Goal: Register for event/course

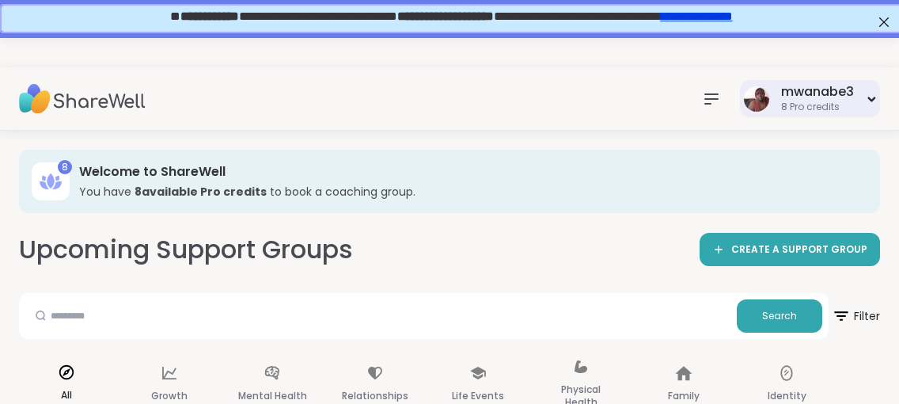
click at [786, 105] on div "8 Pro credits" at bounding box center [817, 107] width 73 height 13
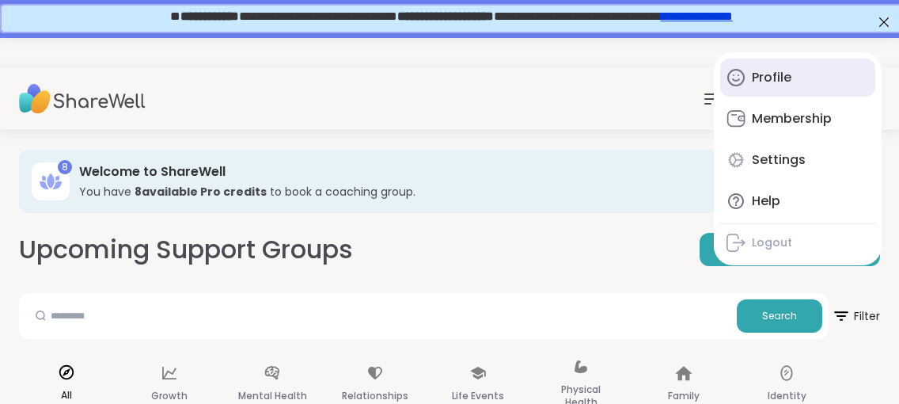
click at [767, 82] on div "Profile" at bounding box center [772, 77] width 40 height 17
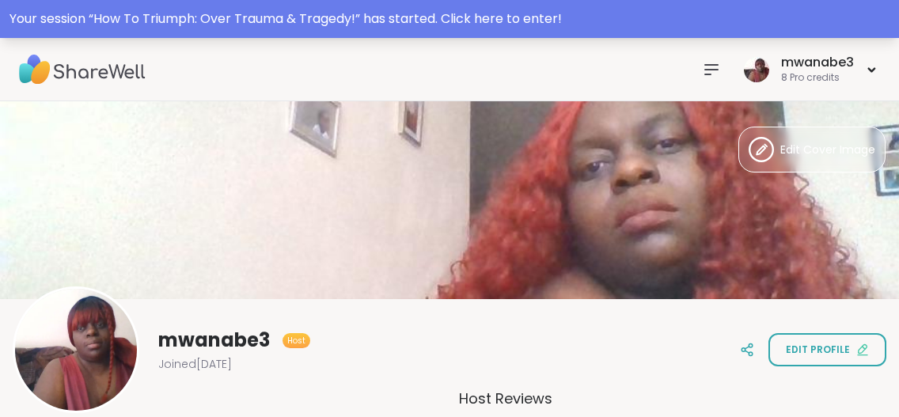
click at [482, 16] on div "Your session “ How To Triumph: Over Trauma & Tragedy! ” has started. Click here…" at bounding box center [450, 19] width 880 height 19
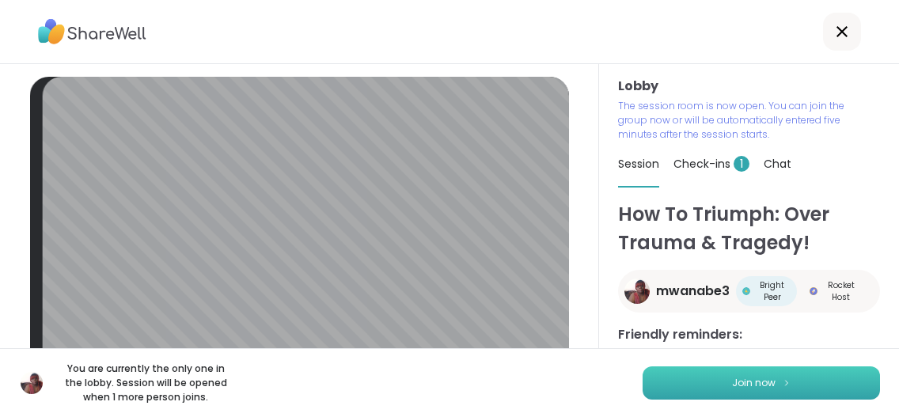
click at [758, 378] on span "Join now" at bounding box center [754, 383] width 44 height 14
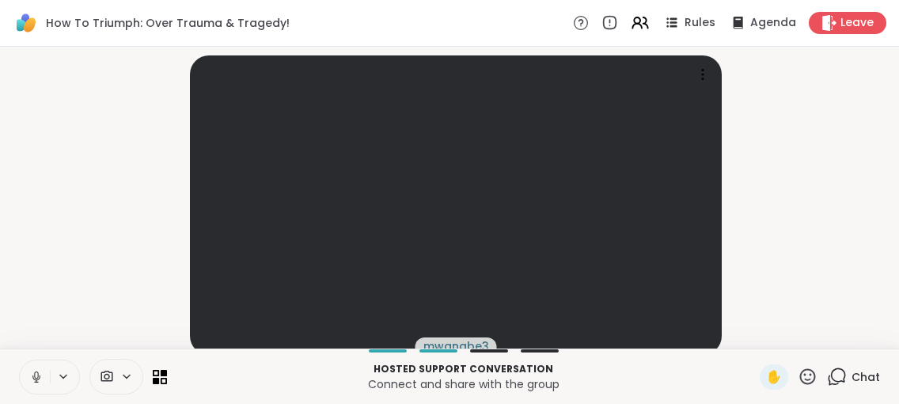
click at [839, 386] on icon at bounding box center [837, 377] width 20 height 20
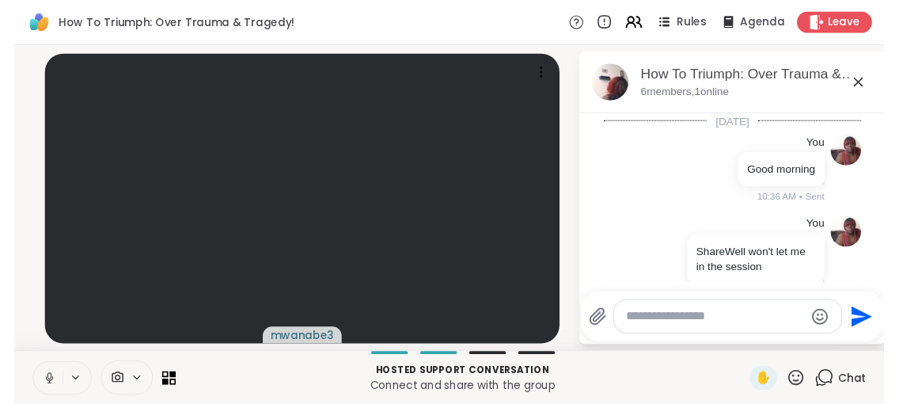
scroll to position [124, 0]
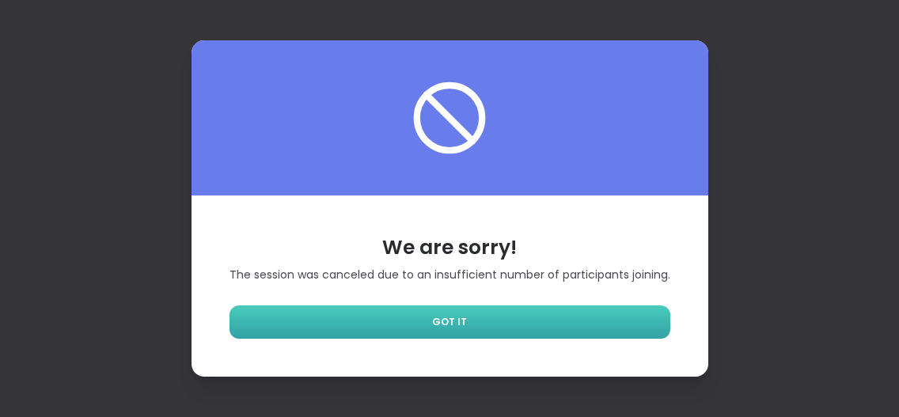
click at [452, 316] on span "GOT IT" at bounding box center [449, 322] width 35 height 14
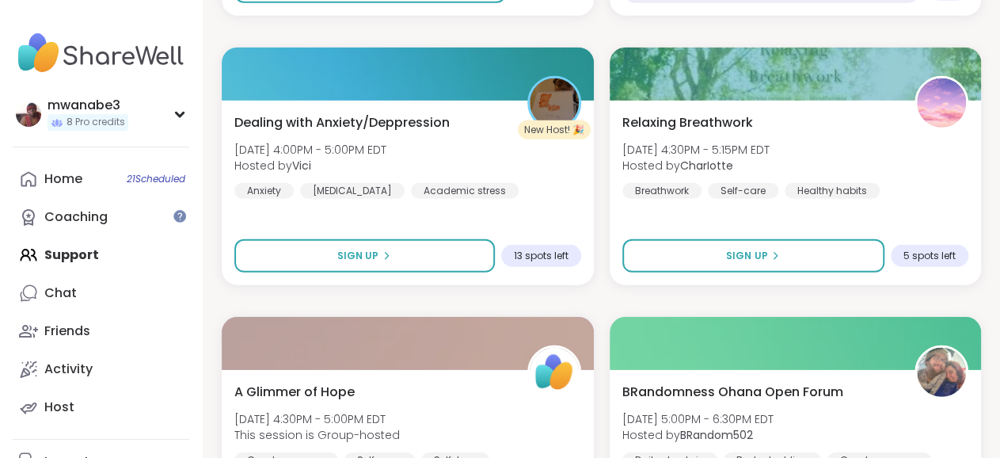
scroll to position [2182, 0]
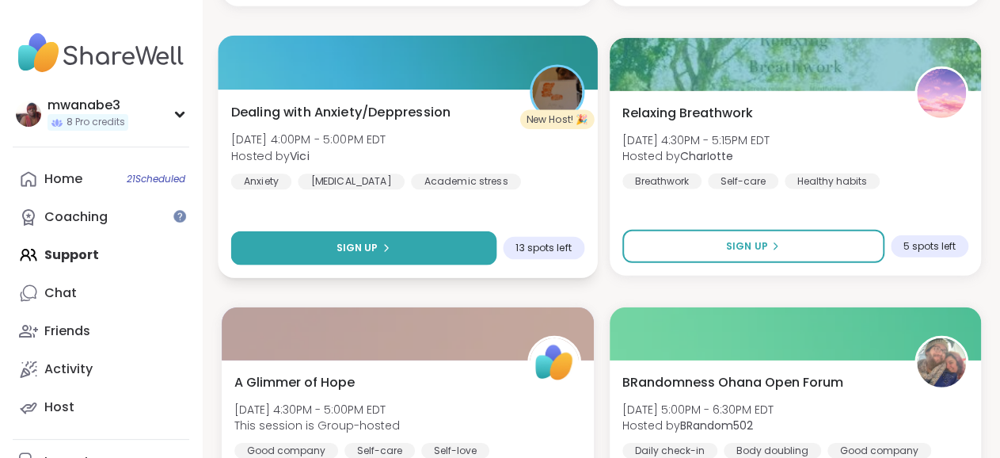
click at [361, 234] on button "Sign Up" at bounding box center [363, 248] width 265 height 34
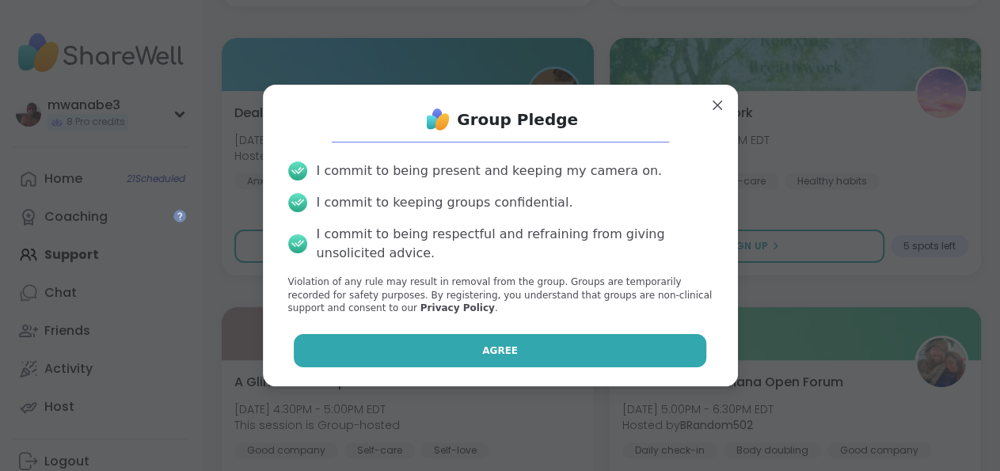
click at [471, 350] on button "Agree" at bounding box center [500, 350] width 413 height 33
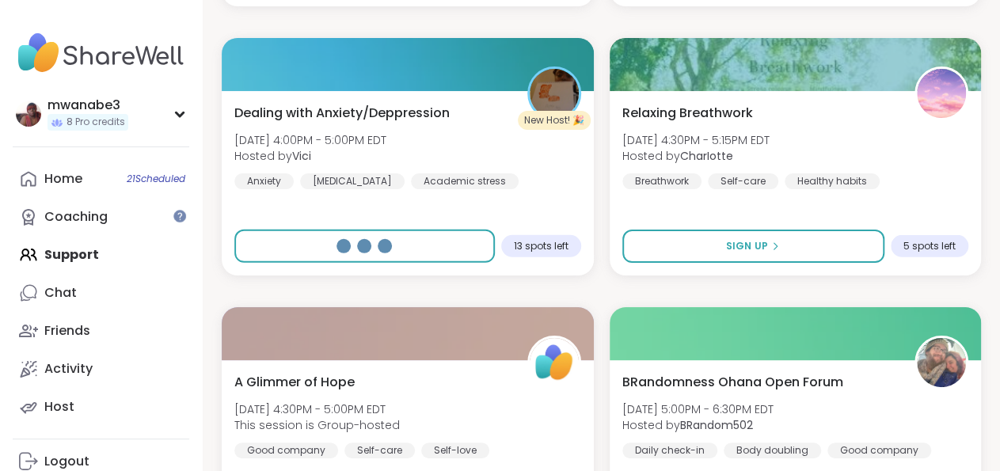
select select "**"
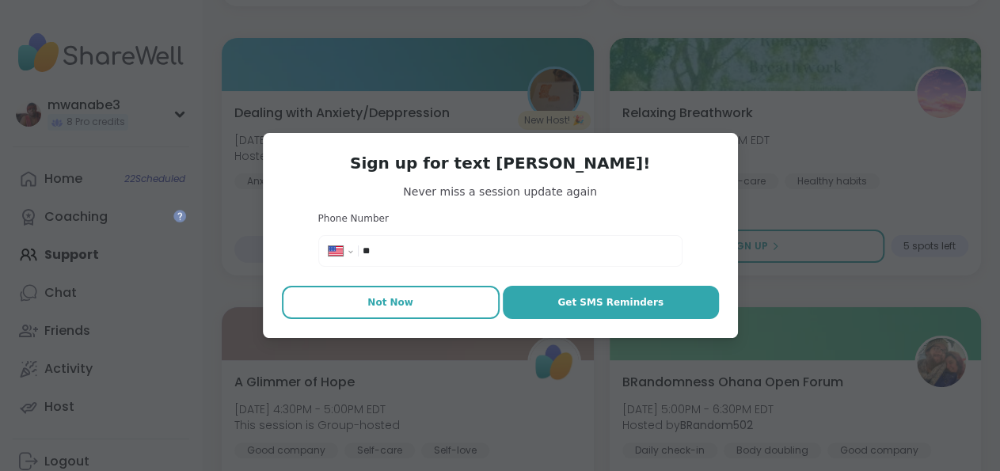
click at [411, 306] on button "Not Now" at bounding box center [391, 302] width 218 height 33
type textarea "*"
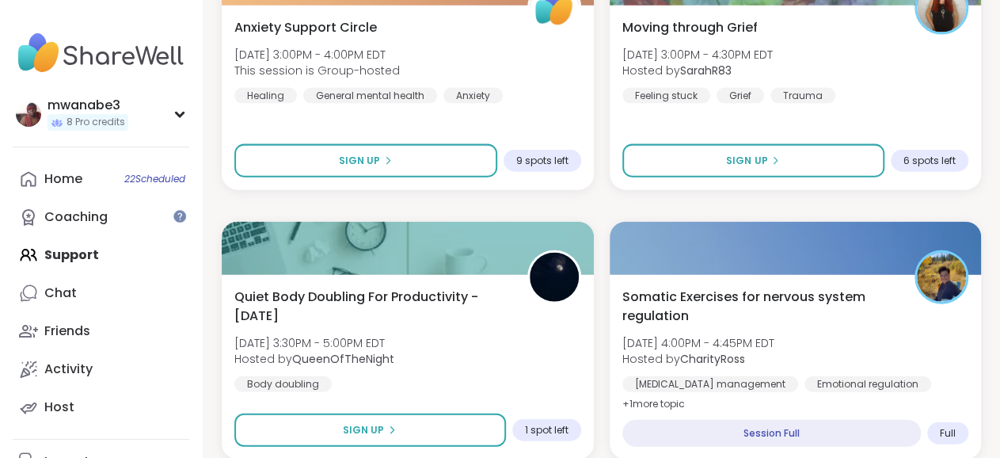
scroll to position [1688, 0]
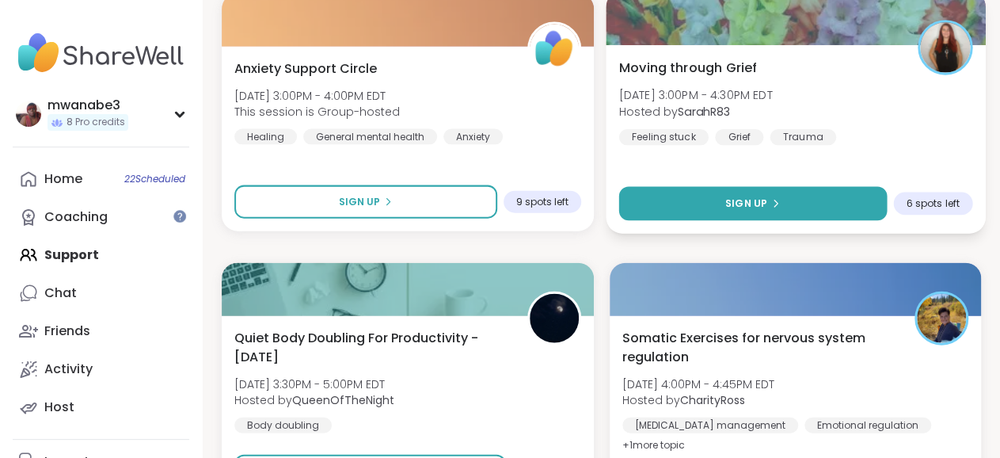
click at [756, 200] on span "Sign Up" at bounding box center [746, 203] width 42 height 14
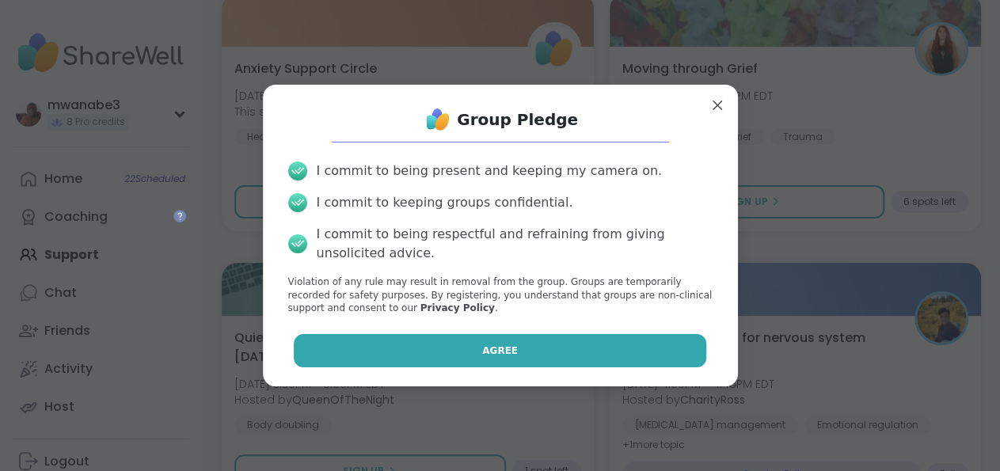
click at [501, 348] on span "Agree" at bounding box center [500, 351] width 36 height 14
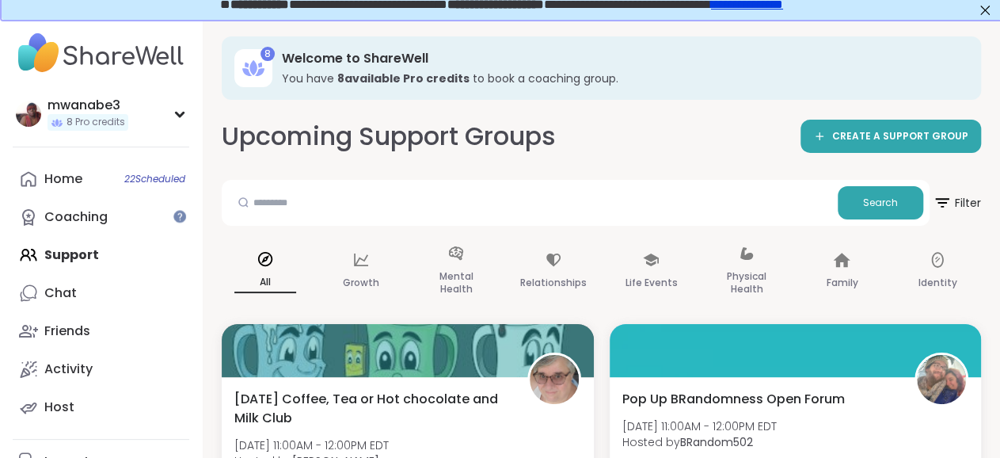
scroll to position [0, 0]
